Goal: Information Seeking & Learning: Check status

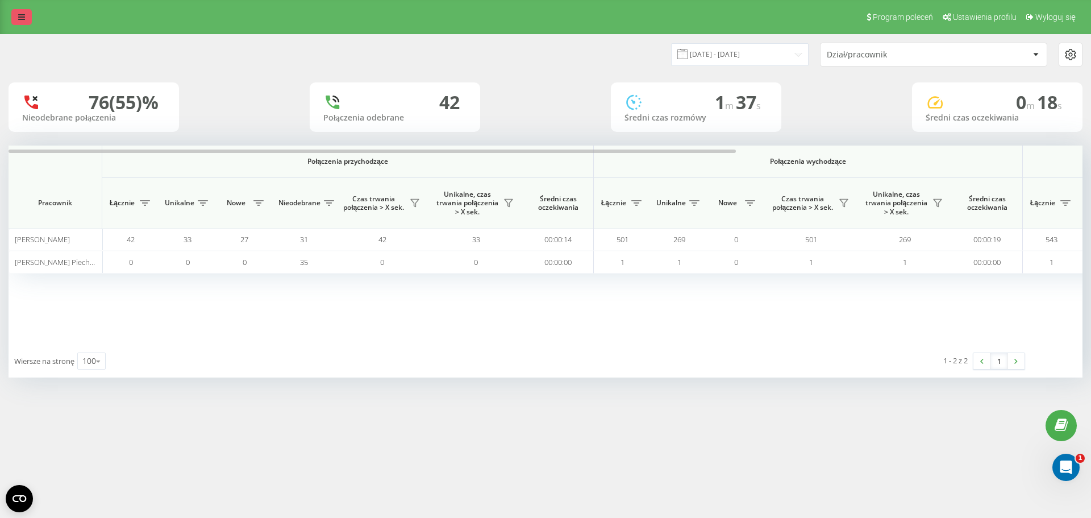
click at [27, 16] on link at bounding box center [21, 17] width 20 height 16
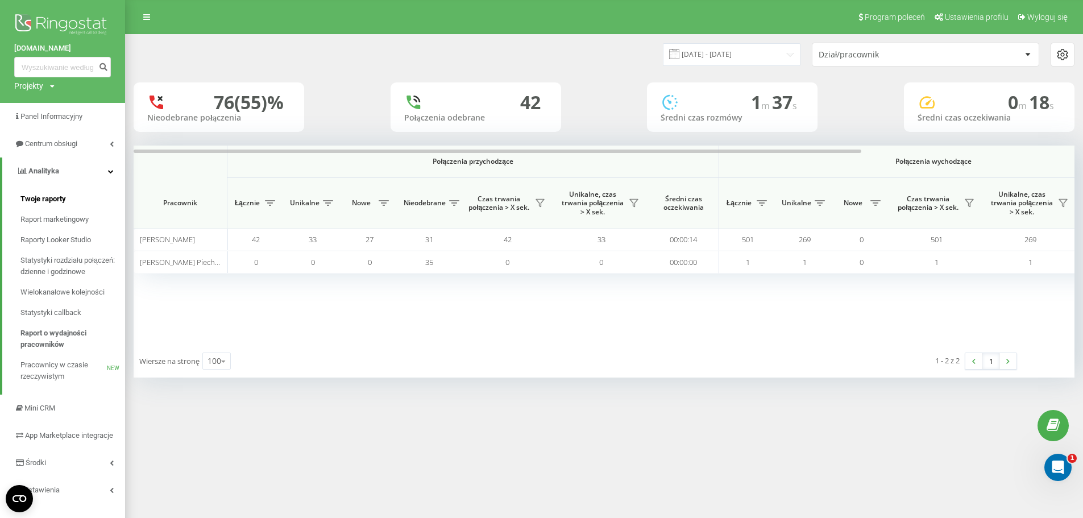
click at [34, 197] on span "Twoje raporty" at bounding box center [42, 198] width 45 height 11
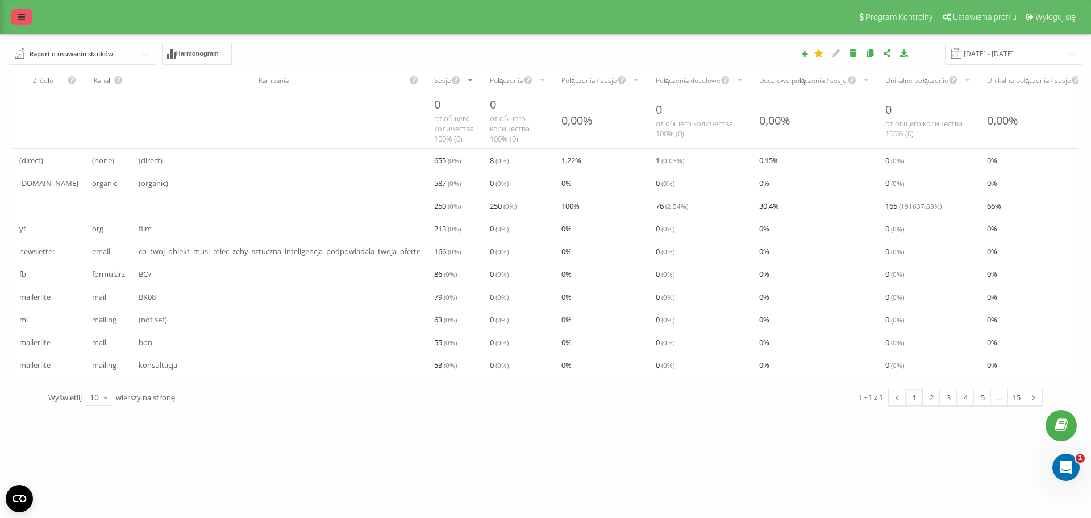
click at [24, 18] on icon at bounding box center [21, 17] width 7 height 8
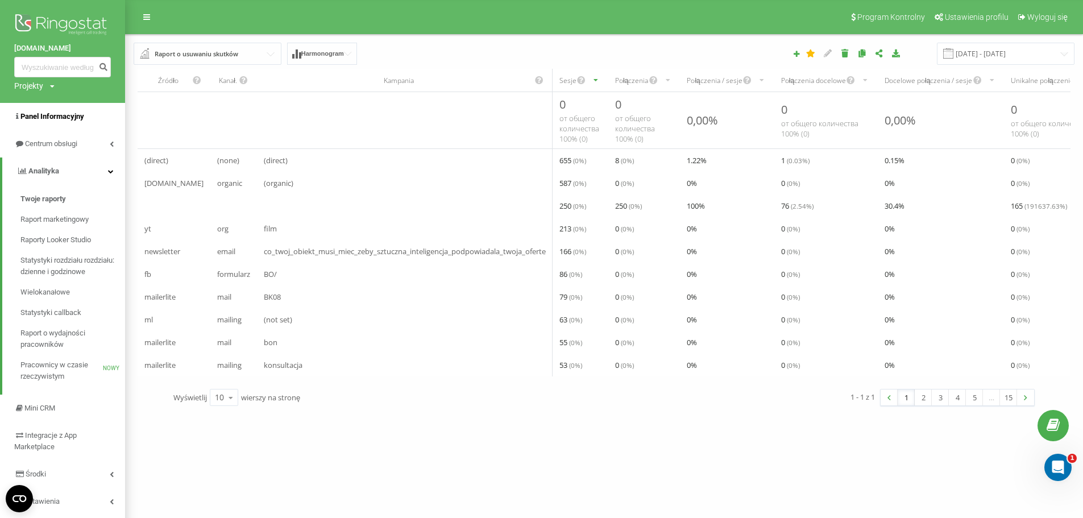
click at [65, 118] on font "Panel Informacyjny" at bounding box center [52, 116] width 64 height 9
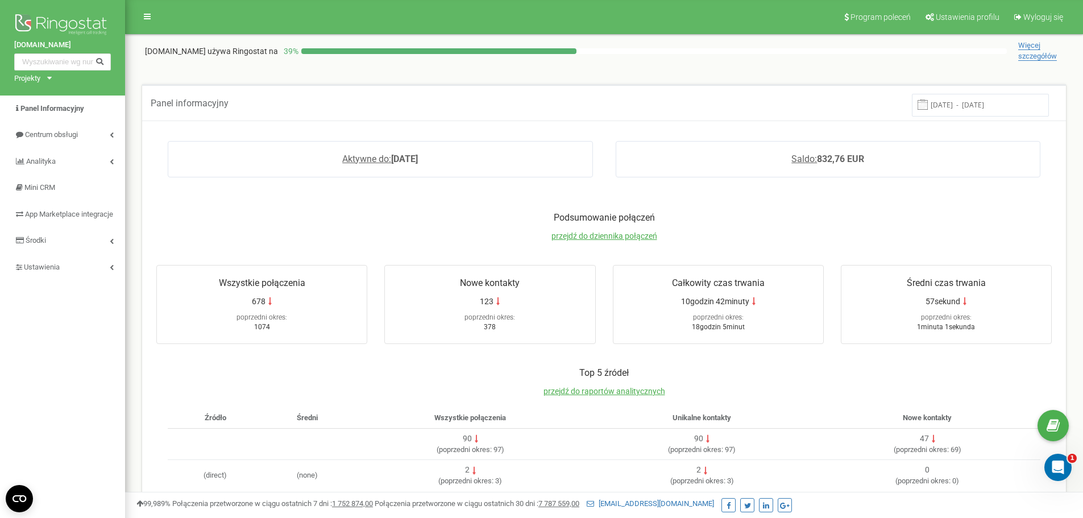
drag, startPoint x: 1032, startPoint y: 102, endPoint x: 936, endPoint y: 108, distance: 96.8
click at [933, 103] on div "[DATE] - [DATE]" at bounding box center [980, 105] width 154 height 22
click at [1045, 188] on div "Aktywne do: 2025-12-18 Saldo: 832,76 EUR" at bounding box center [604, 165] width 918 height 71
click at [608, 236] on span "przejdź do dziennika połączeń" at bounding box center [604, 235] width 106 height 9
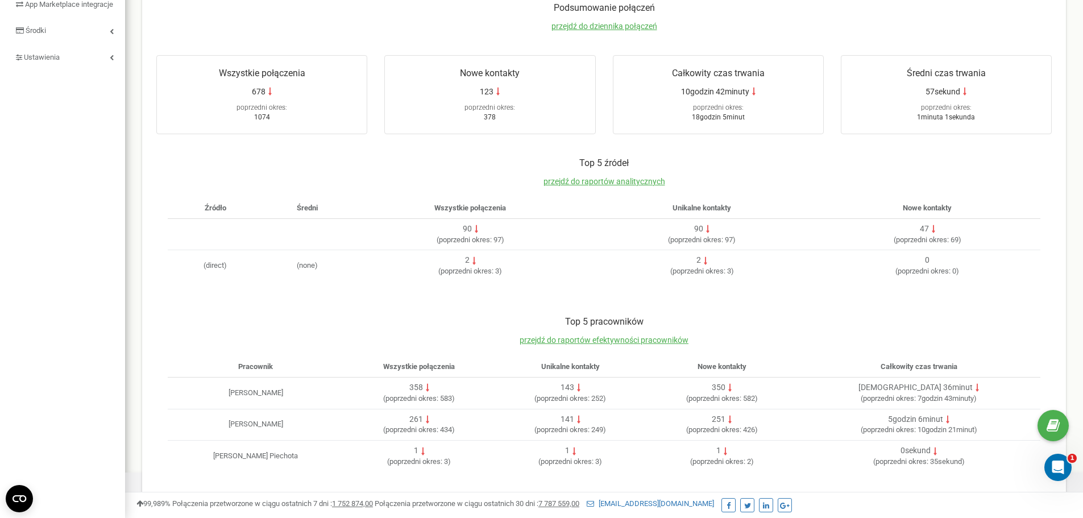
scroll to position [211, 0]
drag, startPoint x: 480, startPoint y: 396, endPoint x: 396, endPoint y: 390, distance: 84.9
click at [396, 390] on div "358 ( poprzedni okres: 583 )" at bounding box center [419, 392] width 142 height 22
click at [488, 433] on div "261 ( poprzedni okres: 434 )" at bounding box center [419, 424] width 142 height 22
drag, startPoint x: 488, startPoint y: 429, endPoint x: 400, endPoint y: 422, distance: 88.4
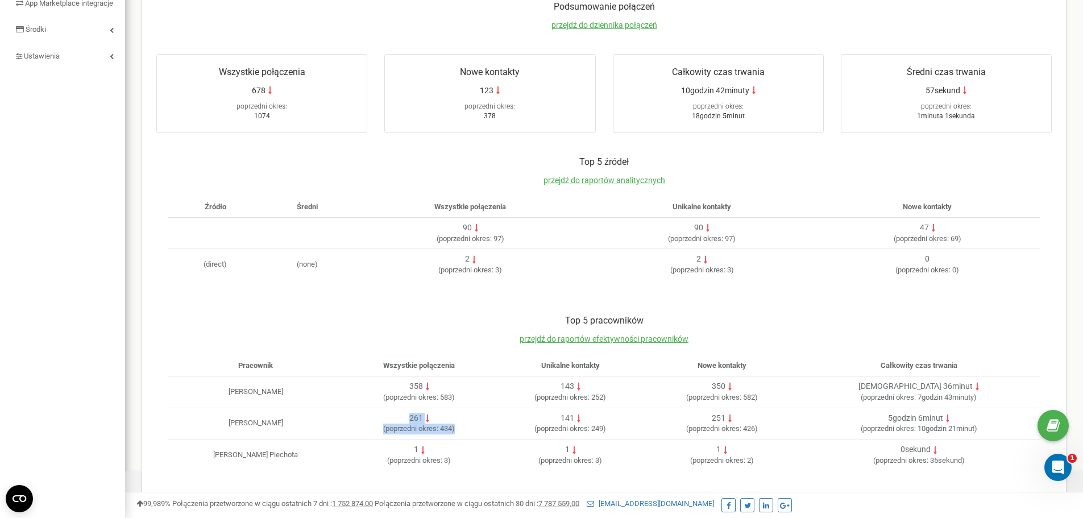
click at [400, 422] on div "261 ( poprzedni okres: 434 )" at bounding box center [419, 424] width 142 height 22
click at [888, 490] on div "Top 5 pracowników przejdź do raportów efektywności pracowników Pracownik Wszyst…" at bounding box center [604, 398] width 918 height 190
drag, startPoint x: 972, startPoint y: 416, endPoint x: 915, endPoint y: 414, distance: 57.5
click at [915, 414] on div "5godzin 6minut" at bounding box center [919, 418] width 234 height 11
click at [965, 483] on div "Top 5 pracowników przejdź do raportów efektywności pracowników Pracownik Wszyst…" at bounding box center [604, 398] width 918 height 190
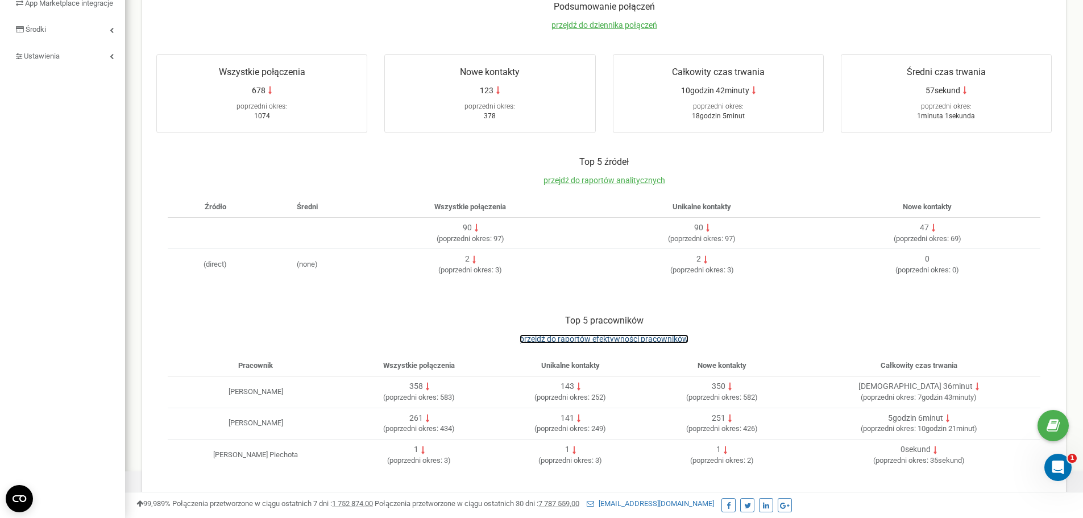
click at [627, 334] on span "przejdź do raportów efektywności pracowników" at bounding box center [604, 338] width 169 height 9
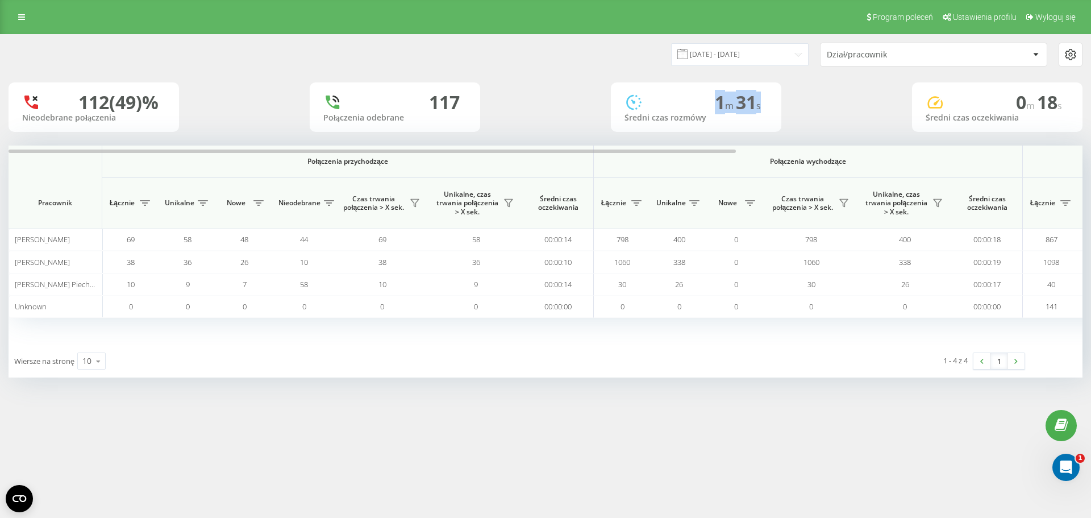
drag, startPoint x: 771, startPoint y: 109, endPoint x: 708, endPoint y: 95, distance: 64.0
click at [708, 95] on div "1 m 31 s Średni czas rozmówy" at bounding box center [696, 106] width 171 height 49
click at [1032, 54] on div at bounding box center [1035, 55] width 13 height 14
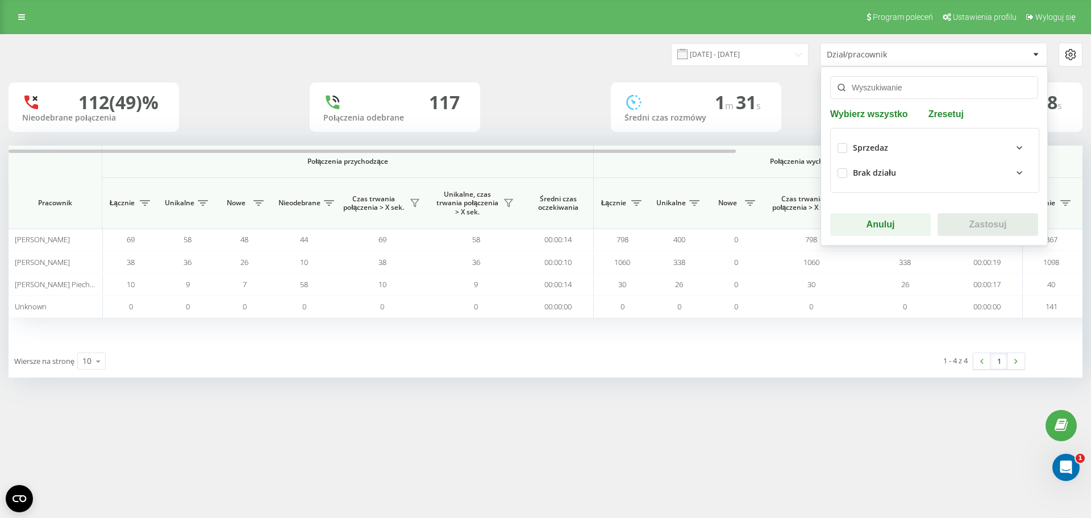
click at [1032, 54] on div at bounding box center [1035, 55] width 13 height 14
